Goal: Task Accomplishment & Management: Manage account settings

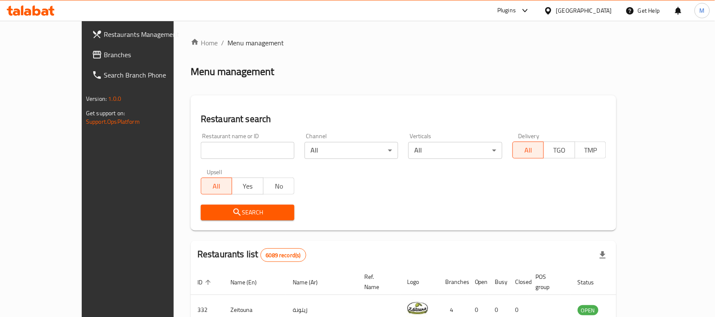
click at [201, 158] on input "search" at bounding box center [248, 150] width 94 height 17
paste input "652832"
type input "652832"
click at [208, 211] on span "Search" at bounding box center [248, 212] width 80 height 11
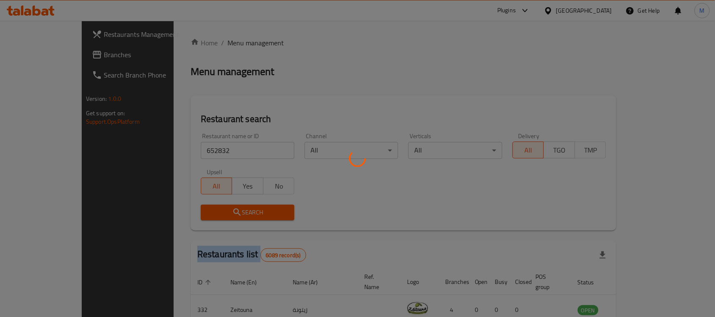
click at [178, 211] on div at bounding box center [357, 158] width 715 height 317
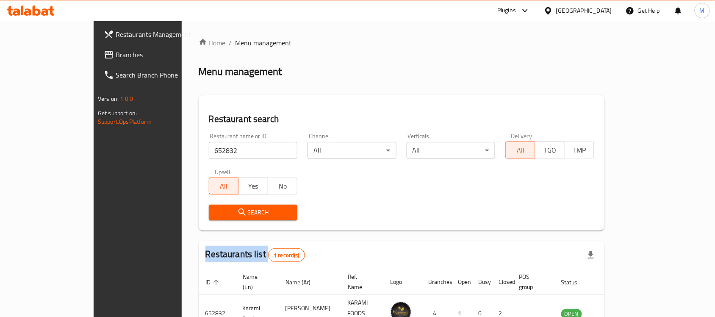
scroll to position [44, 0]
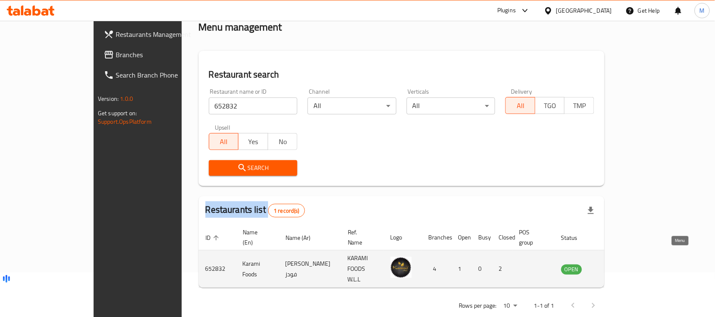
click at [616, 264] on icon "enhanced table" at bounding box center [611, 269] width 10 height 10
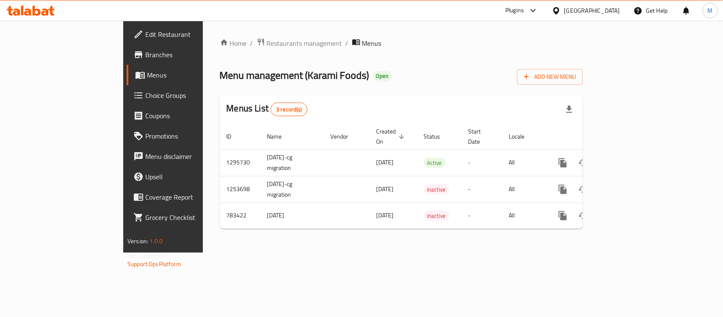
click at [145, 50] on span "Branches" at bounding box center [191, 55] width 92 height 10
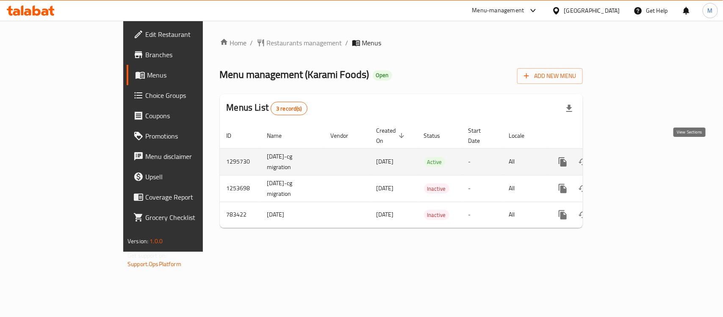
click at [629, 157] on icon "enhanced table" at bounding box center [624, 162] width 10 height 10
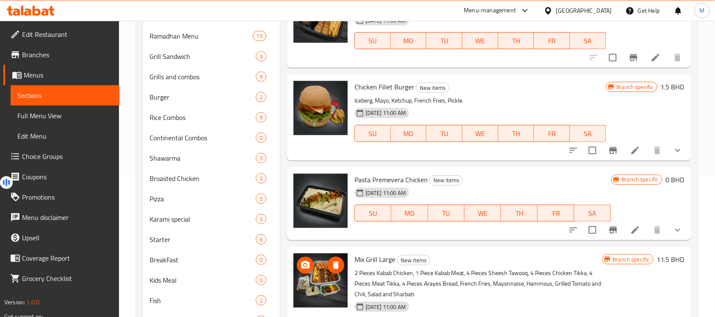
scroll to position [30, 0]
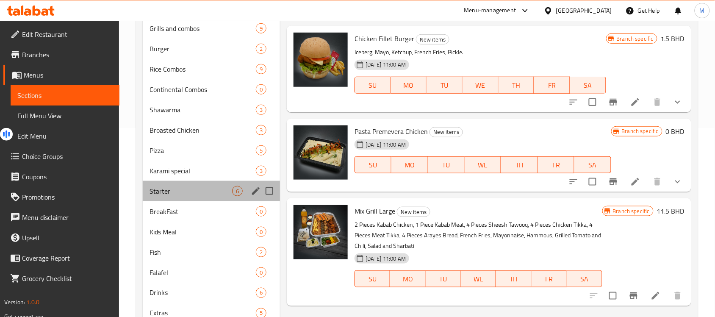
click at [198, 182] on div "Starter 6" at bounding box center [211, 191] width 137 height 20
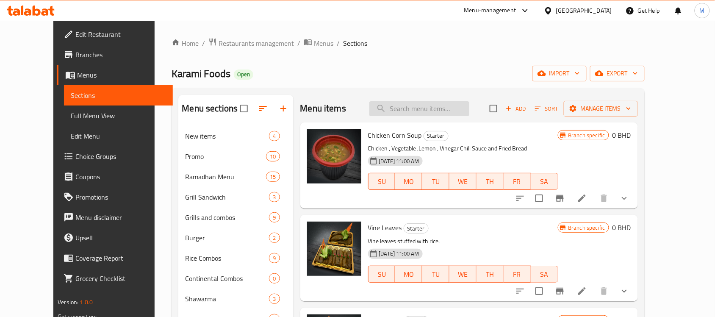
click at [448, 111] on input "search" at bounding box center [419, 108] width 100 height 15
paste input "Baba Ghanoch"
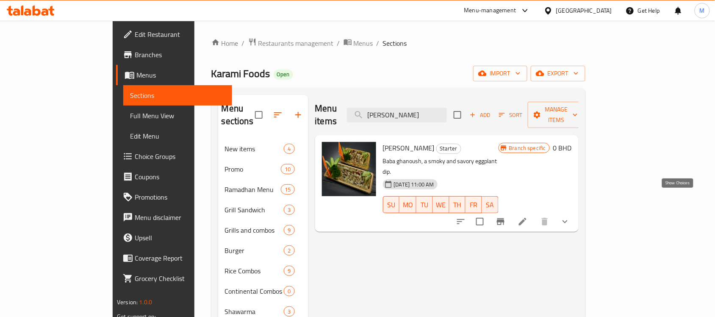
type input "Baba Ghanoch"
click at [570, 216] on icon "show more" at bounding box center [565, 221] width 10 height 10
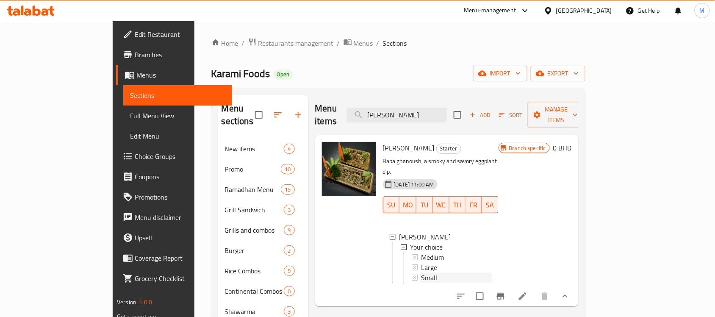
click at [421, 272] on div "Small" at bounding box center [456, 277] width 70 height 10
click at [421, 262] on span "Large" at bounding box center [429, 267] width 16 height 10
click at [421, 252] on span "Medium" at bounding box center [432, 257] width 23 height 10
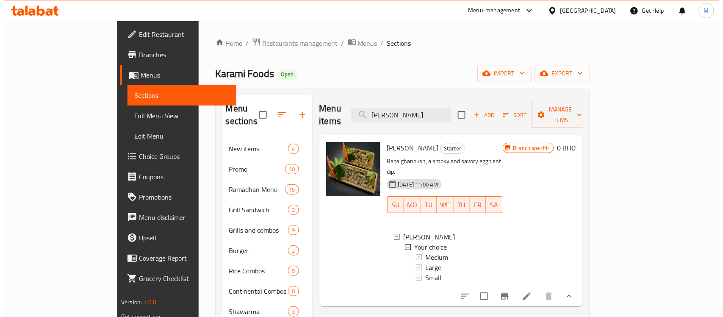
scroll to position [1, 0]
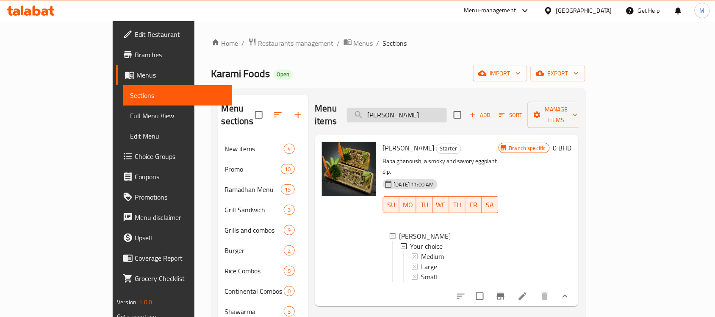
click at [428, 108] on input "Baba Ghanoch" at bounding box center [397, 115] width 100 height 15
paste input "Chicken Corn Soup"
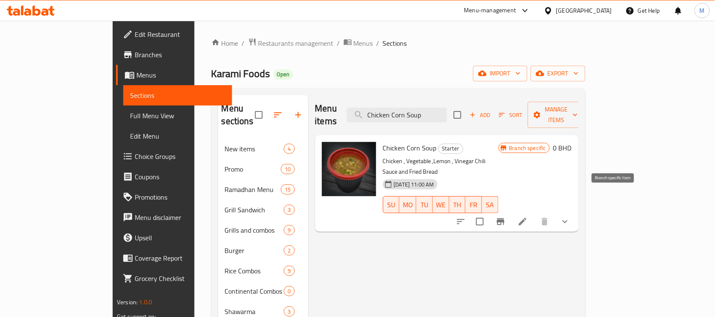
type input "Chicken Corn Soup"
click at [568, 220] on icon "show more" at bounding box center [565, 221] width 5 height 3
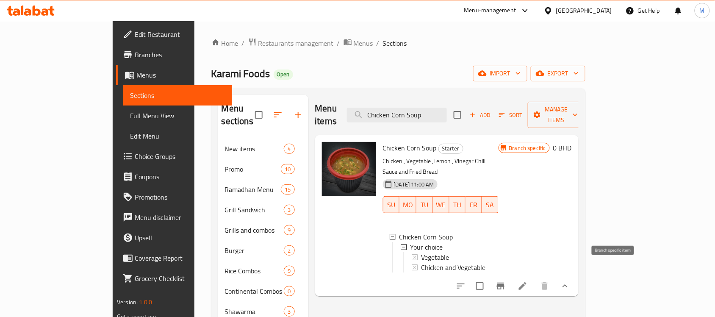
click at [511, 276] on button "Branch-specific-item" at bounding box center [501, 286] width 20 height 20
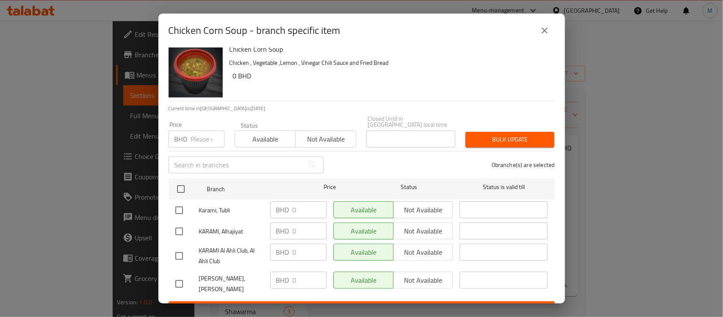
scroll to position [11, 0]
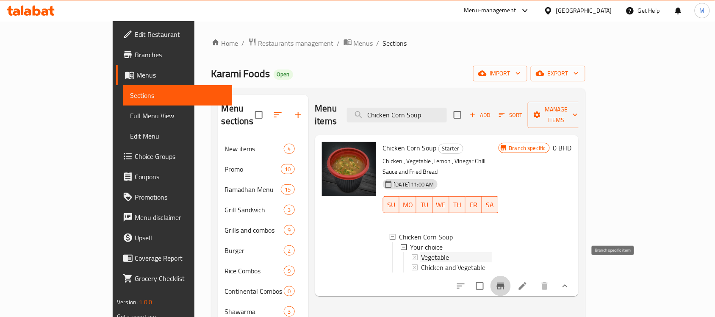
click at [421, 252] on span "Vegetable" at bounding box center [435, 257] width 28 height 10
click at [423, 262] on span "Chicken and Vegetable" at bounding box center [453, 267] width 64 height 10
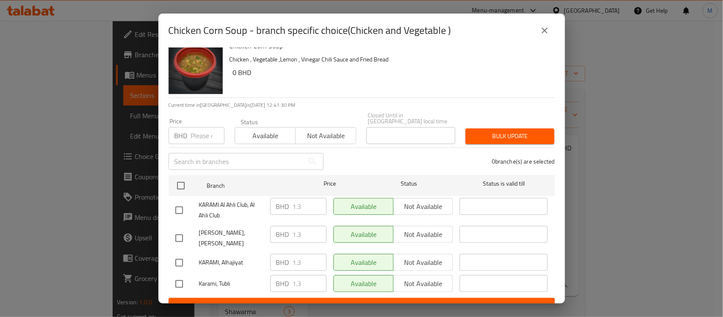
click at [538, 34] on button "close" at bounding box center [545, 30] width 20 height 20
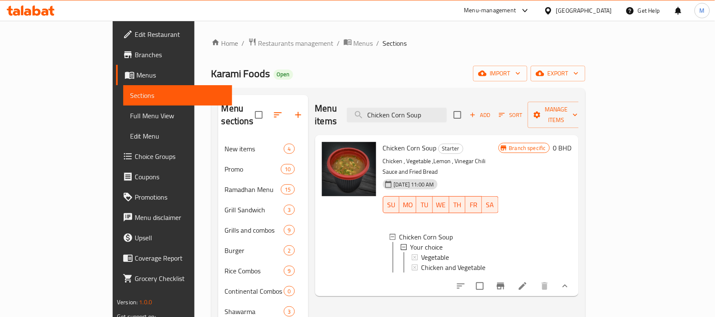
click at [579, 304] on div "Menu items Chicken Corn Soup Add Sort Manage items Chicken Corn Soup Starter Ch…" at bounding box center [443, 322] width 270 height 454
click at [446, 119] on div "Menu items Chicken Corn Soup Add Sort Manage items" at bounding box center [446, 115] width 263 height 40
click at [446, 116] on div "Menu items Chicken Corn Soup Add Sort Manage items" at bounding box center [446, 115] width 263 height 40
click at [446, 115] on input "Chicken Corn Soup" at bounding box center [397, 115] width 100 height 15
click at [446, 113] on input "Chicken Corn Soup" at bounding box center [397, 115] width 100 height 15
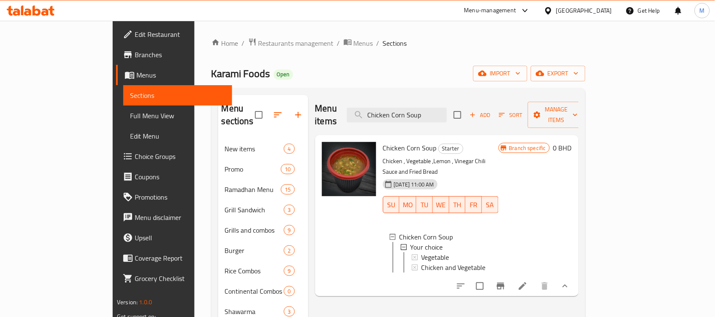
paste input "Fattoush"
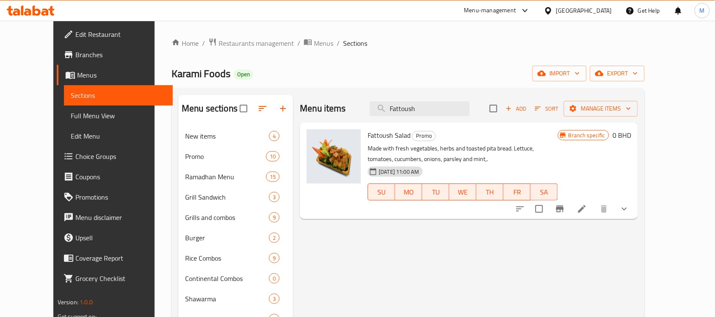
type input "Fattoush"
click at [635, 210] on button "show more" at bounding box center [624, 209] width 20 height 20
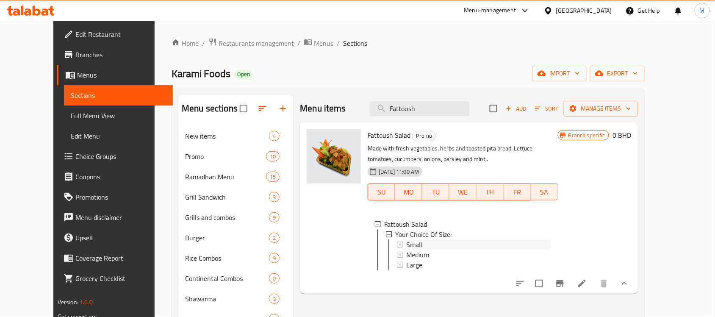
click at [407, 244] on span "Small" at bounding box center [415, 244] width 16 height 10
click at [406, 255] on span "Medium" at bounding box center [417, 255] width 23 height 10
click at [409, 263] on span "Large" at bounding box center [414, 265] width 16 height 10
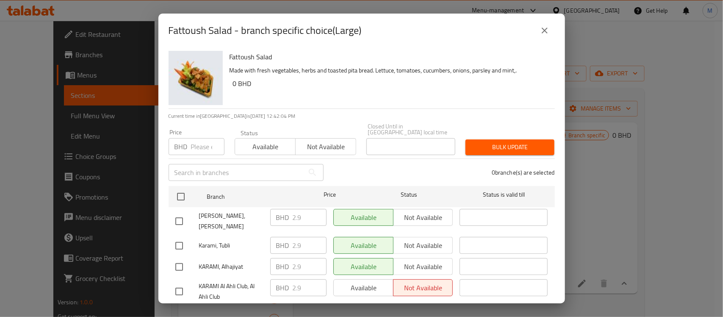
click at [543, 37] on button "close" at bounding box center [545, 30] width 20 height 20
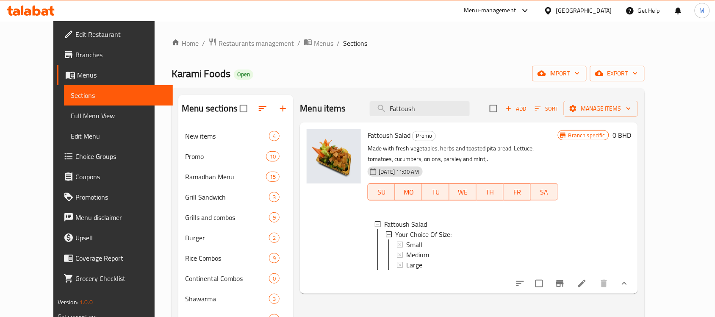
click at [423, 99] on div "Menu items Fattoush Add Sort Manage items" at bounding box center [469, 109] width 338 height 28
click at [431, 109] on input "Fattoush" at bounding box center [420, 108] width 100 height 15
paste input "Greek Salad"
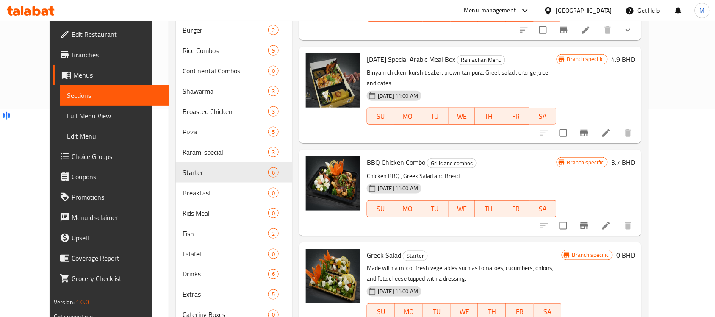
scroll to position [242, 0]
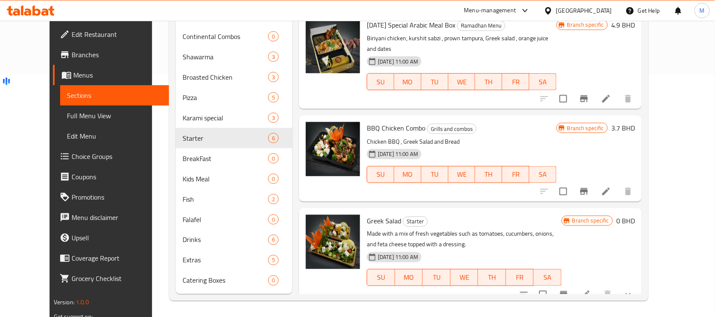
type input "Greek Salad"
click at [638, 284] on button "show more" at bounding box center [628, 294] width 20 height 20
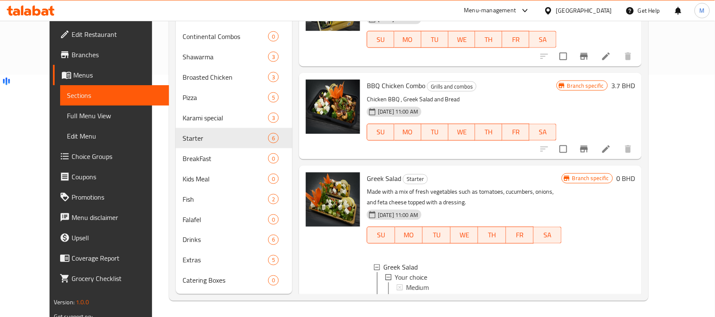
scroll to position [138, 0]
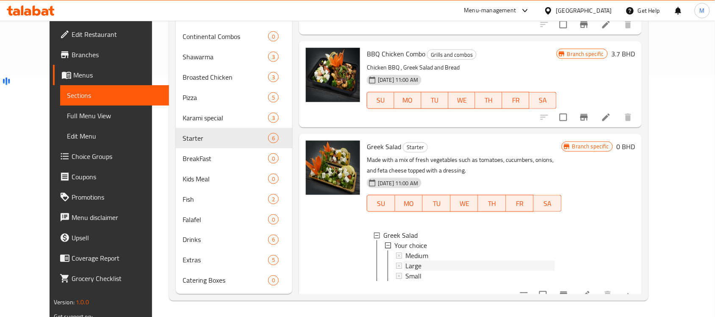
click at [409, 261] on div "Large" at bounding box center [480, 266] width 150 height 10
click at [412, 271] on div "Small" at bounding box center [480, 276] width 150 height 10
click at [411, 251] on span "Medium" at bounding box center [416, 256] width 23 height 10
click at [405, 261] on span "Large" at bounding box center [413, 266] width 16 height 10
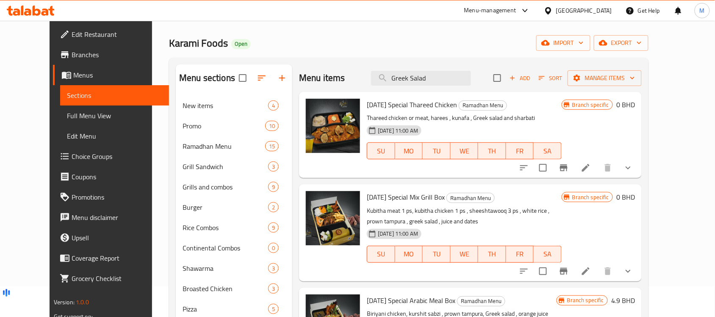
scroll to position [30, 0]
click at [452, 73] on input "Greek Salad" at bounding box center [421, 78] width 100 height 15
paste input "n"
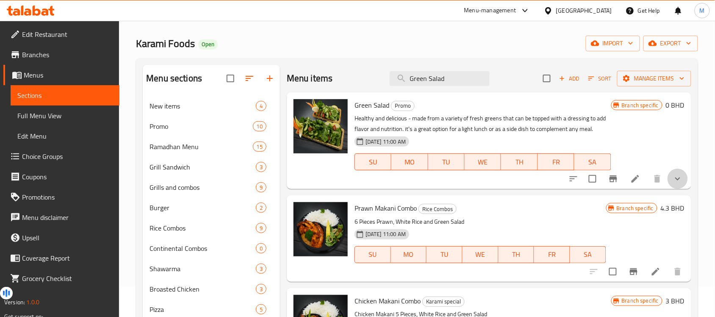
click at [687, 174] on button "show more" at bounding box center [678, 179] width 20 height 20
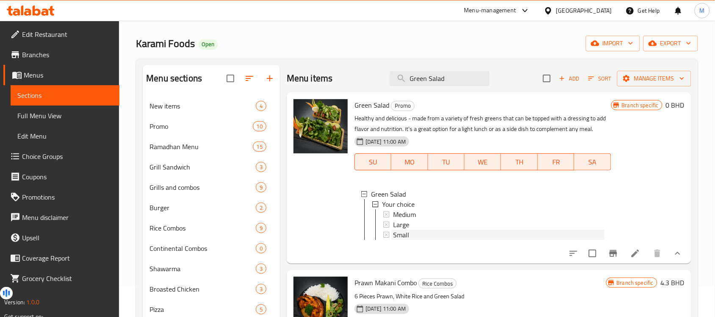
click at [414, 232] on div "Small" at bounding box center [498, 235] width 211 height 10
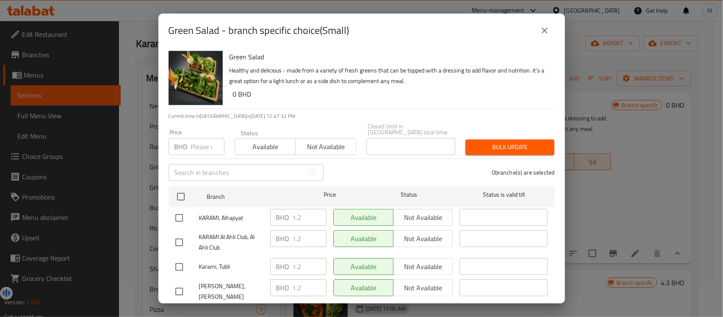
click at [545, 26] on icon "close" at bounding box center [545, 30] width 10 height 10
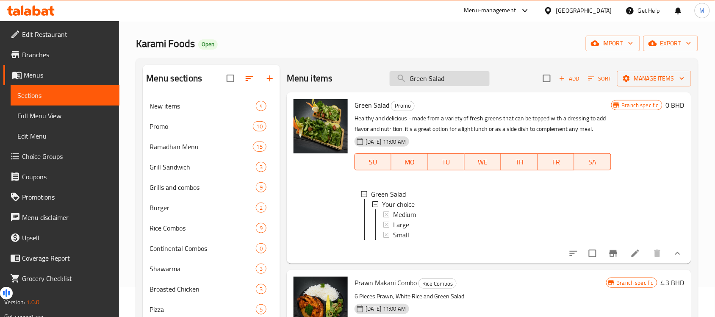
click at [467, 79] on input "Green Salad" at bounding box center [440, 78] width 100 height 15
paste input "Hammous"
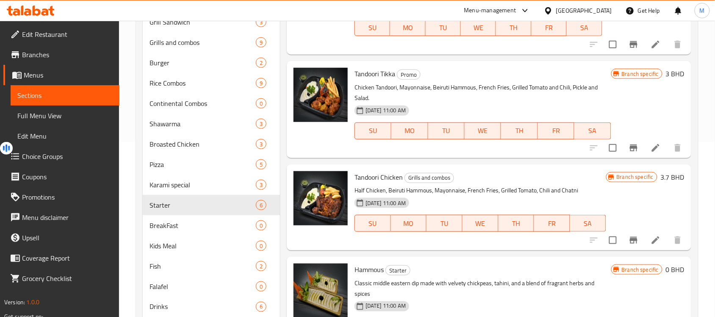
scroll to position [242, 0]
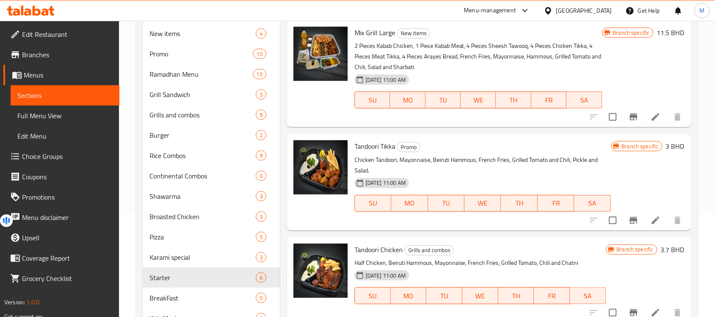
click at [674, 263] on div "Branch specific 3.7 BHD" at bounding box center [645, 280] width 78 height 72
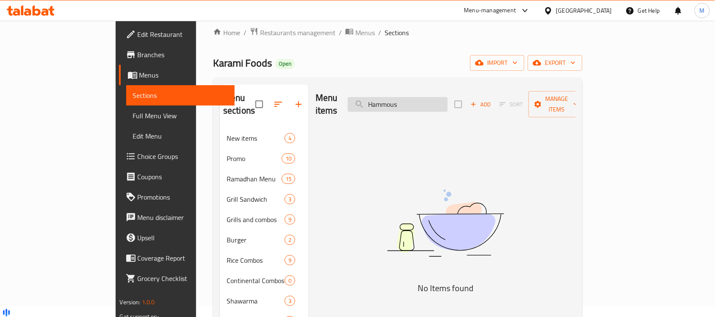
scroll to position [0, 0]
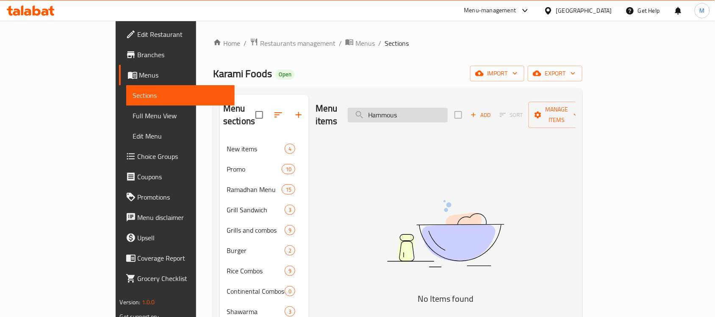
click at [448, 108] on input "Hammous" at bounding box center [398, 115] width 100 height 15
paste input "search"
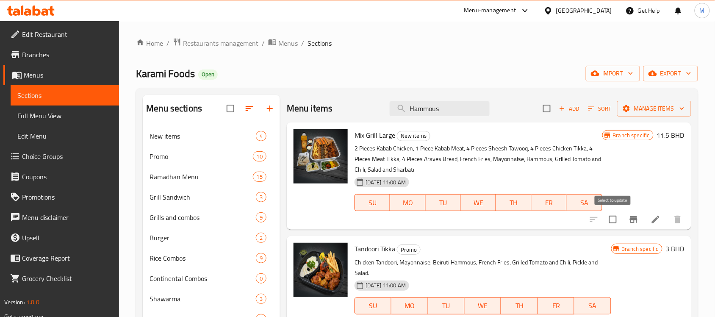
scroll to position [242, 0]
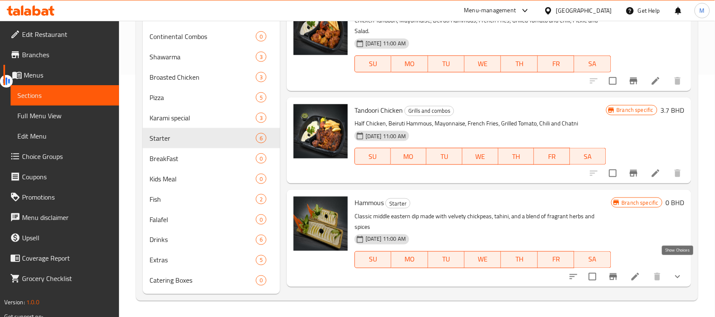
type input "Hammous"
click at [681, 272] on icon "show more" at bounding box center [678, 277] width 10 height 10
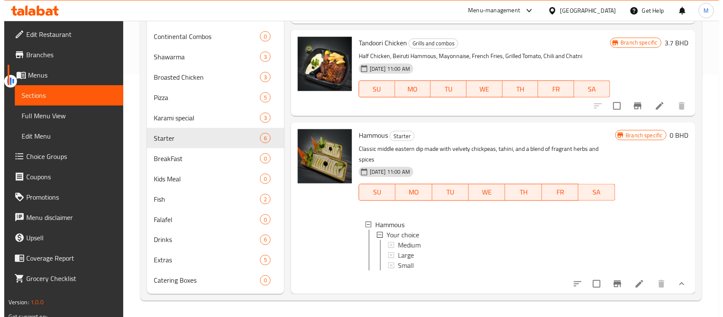
scroll to position [70, 0]
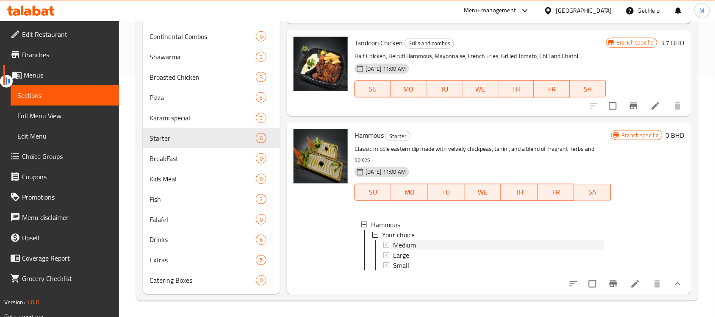
click at [407, 240] on span "Medium" at bounding box center [404, 245] width 23 height 10
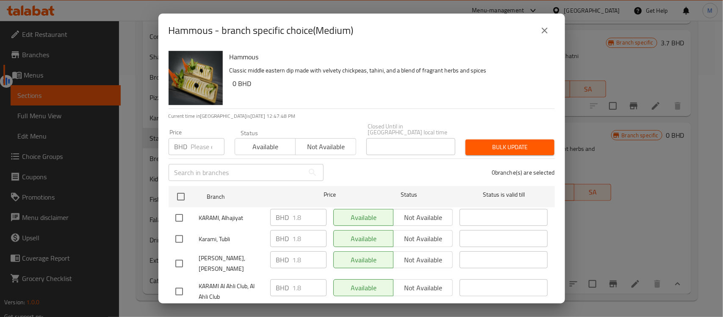
click at [553, 33] on button "close" at bounding box center [545, 30] width 20 height 20
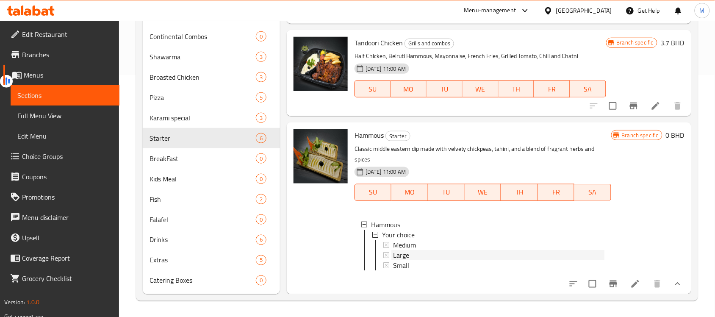
click at [409, 252] on div "Large" at bounding box center [498, 255] width 211 height 10
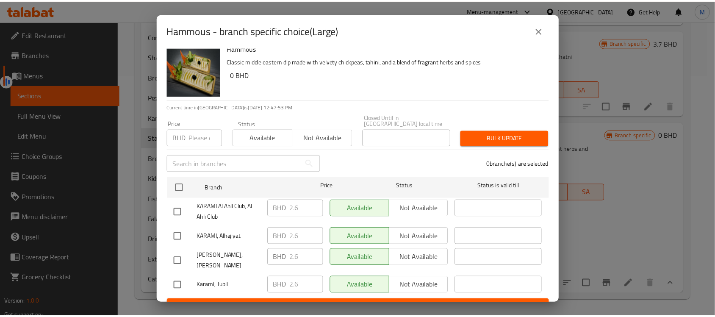
scroll to position [11, 0]
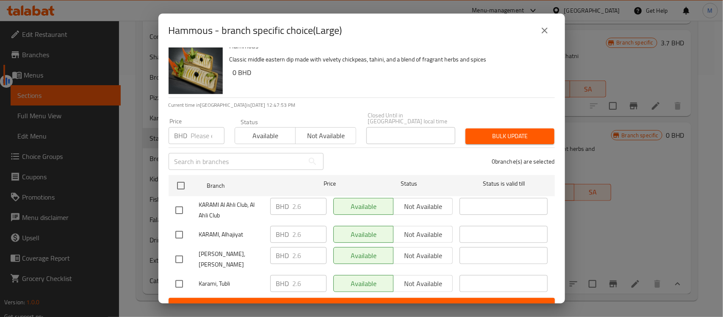
click at [547, 35] on icon "close" at bounding box center [545, 30] width 10 height 10
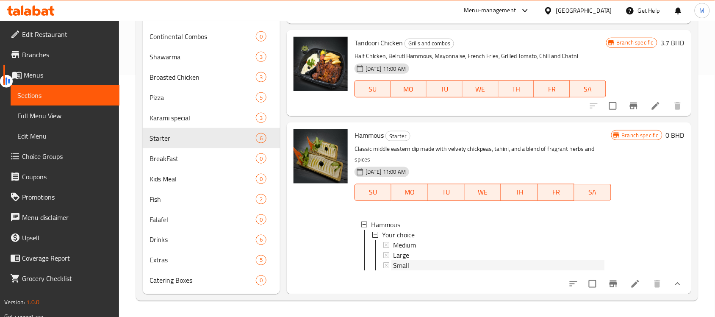
click at [413, 260] on div "Small" at bounding box center [498, 265] width 211 height 10
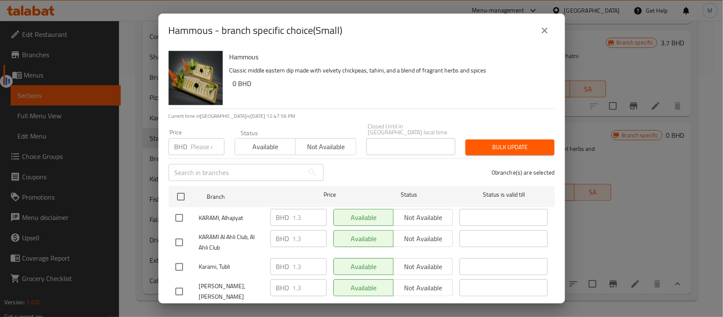
click at [546, 34] on icon "close" at bounding box center [545, 30] width 10 height 10
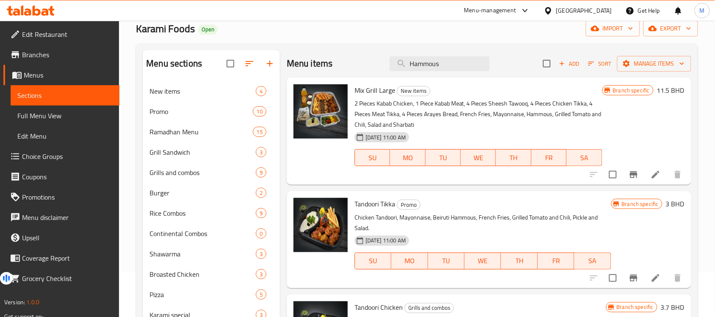
scroll to position [0, 0]
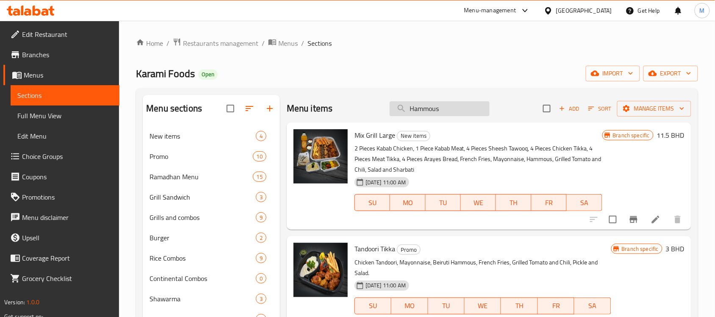
click at [442, 111] on input "Hammous" at bounding box center [440, 108] width 100 height 15
paste input "Mix Mezza"
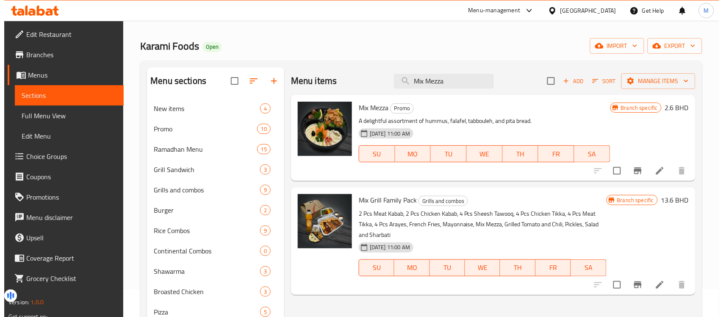
scroll to position [53, 0]
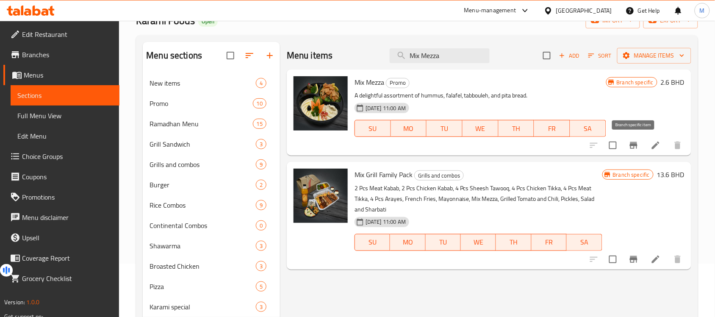
type input "Mix Mezza"
click at [629, 147] on icon "Branch-specific-item" at bounding box center [634, 145] width 10 height 10
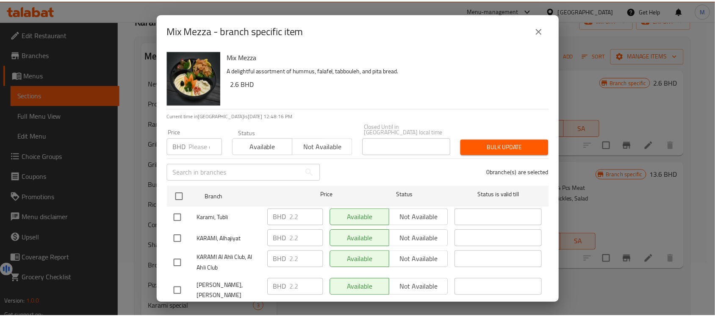
scroll to position [11, 0]
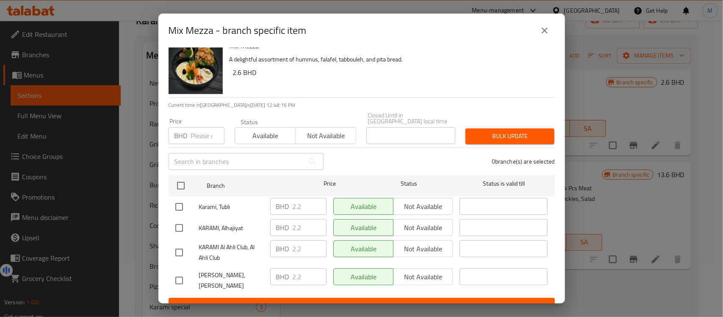
click at [534, 26] on div "Mix Mezza - branch specific item" at bounding box center [362, 30] width 386 height 20
click at [546, 34] on icon "close" at bounding box center [545, 30] width 10 height 10
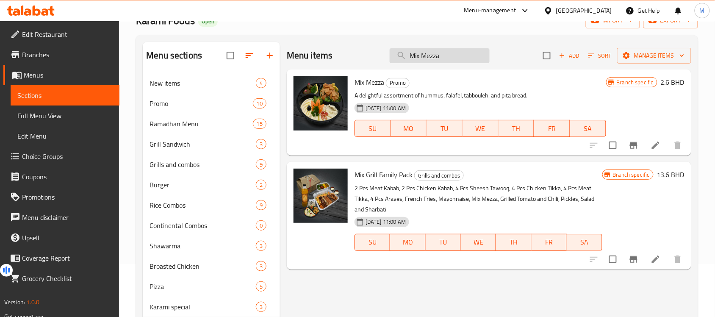
click at [475, 60] on input "Mix Mezza" at bounding box center [440, 55] width 100 height 15
paste input "utabel"
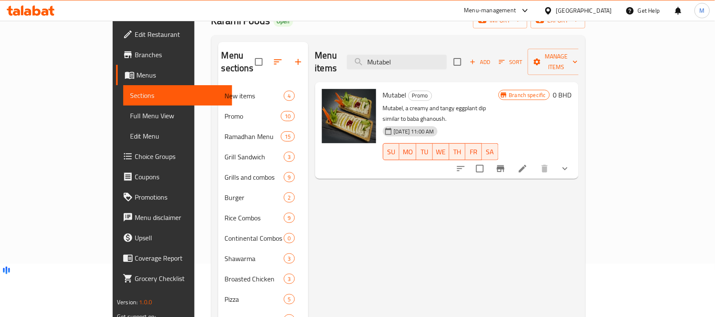
type input "Mutabel"
click at [579, 147] on div "Mutabel Promo Mutabel, a creamy and tangy eggplant dip similar to baba ghanoush…" at bounding box center [446, 130] width 263 height 97
click at [575, 158] on button "show more" at bounding box center [565, 168] width 20 height 20
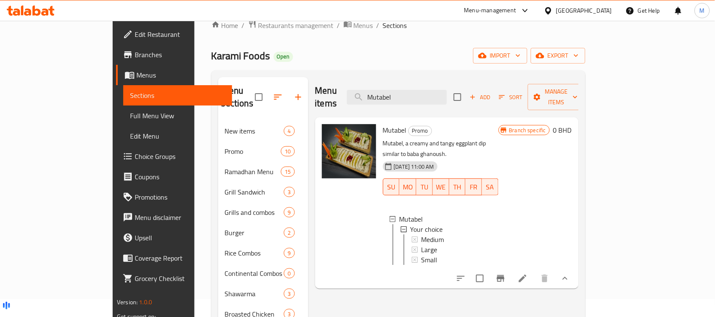
scroll to position [0, 0]
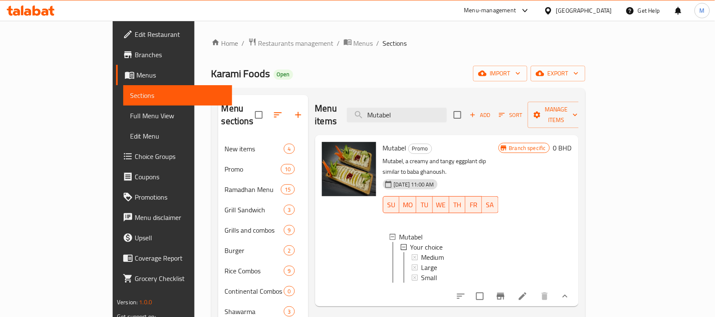
click at [135, 36] on span "Edit Restaurant" at bounding box center [180, 34] width 91 height 10
